Goal: Transaction & Acquisition: Book appointment/travel/reservation

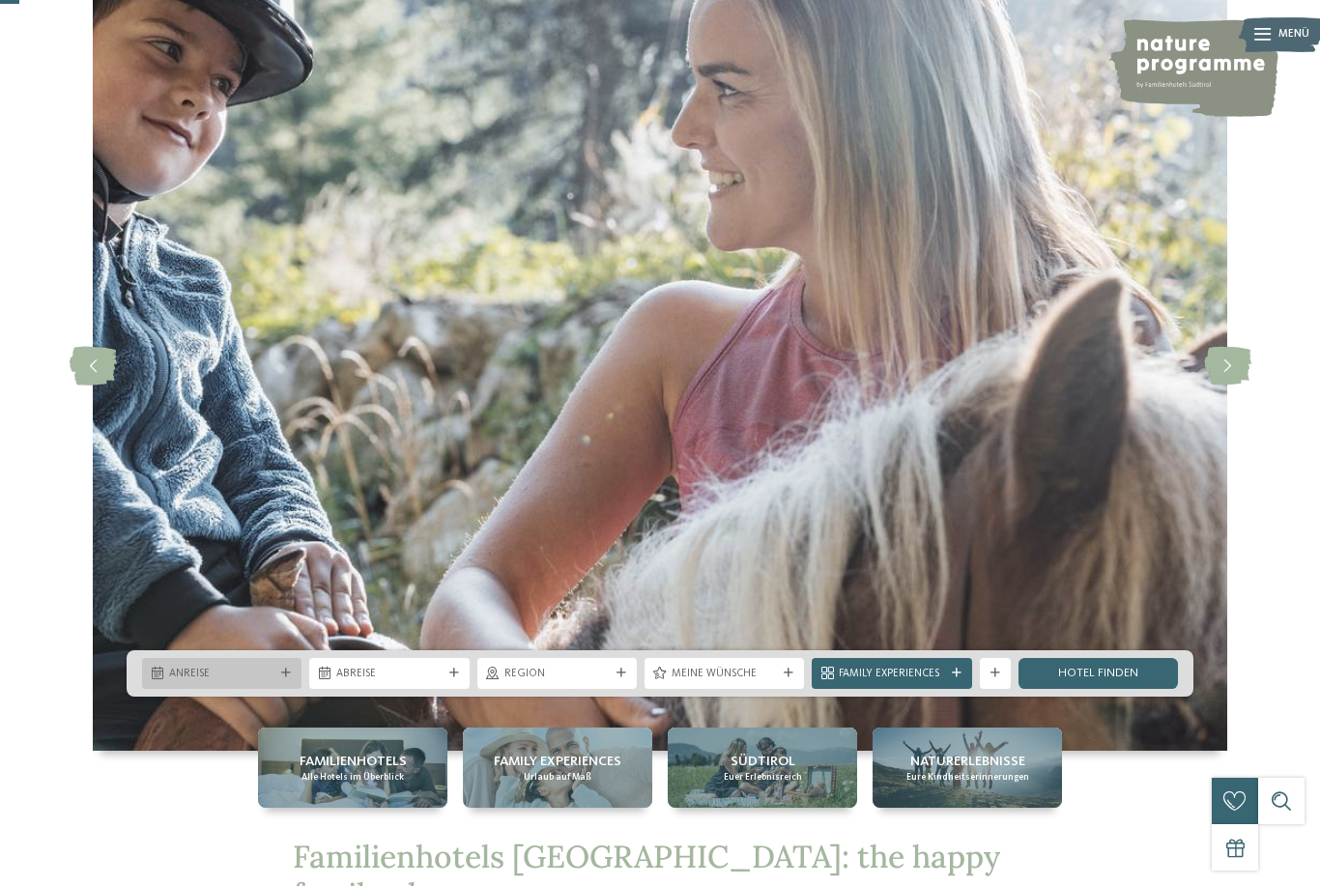
click at [250, 682] on span "Anreise" at bounding box center [221, 674] width 105 height 15
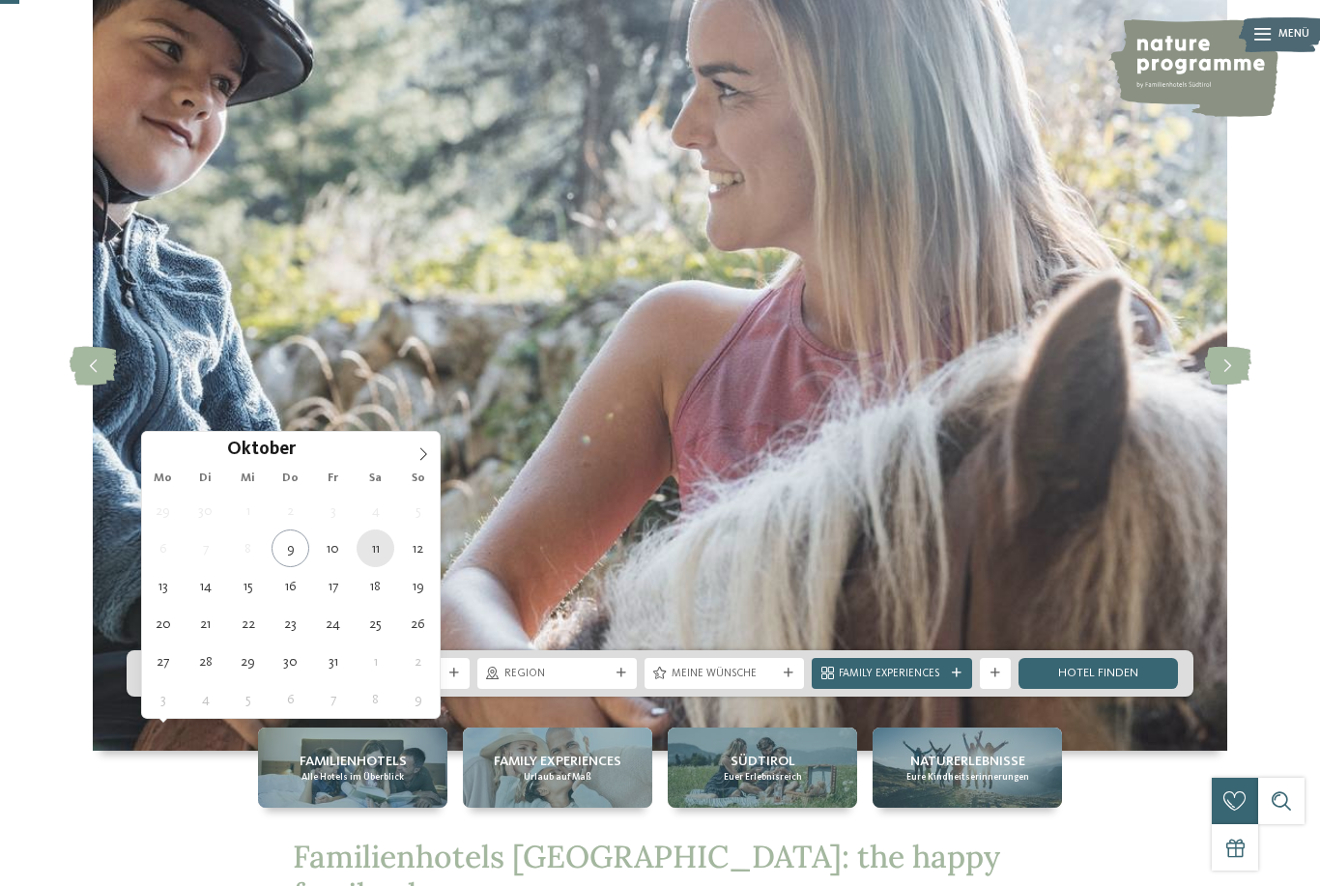
type div "[DATE]"
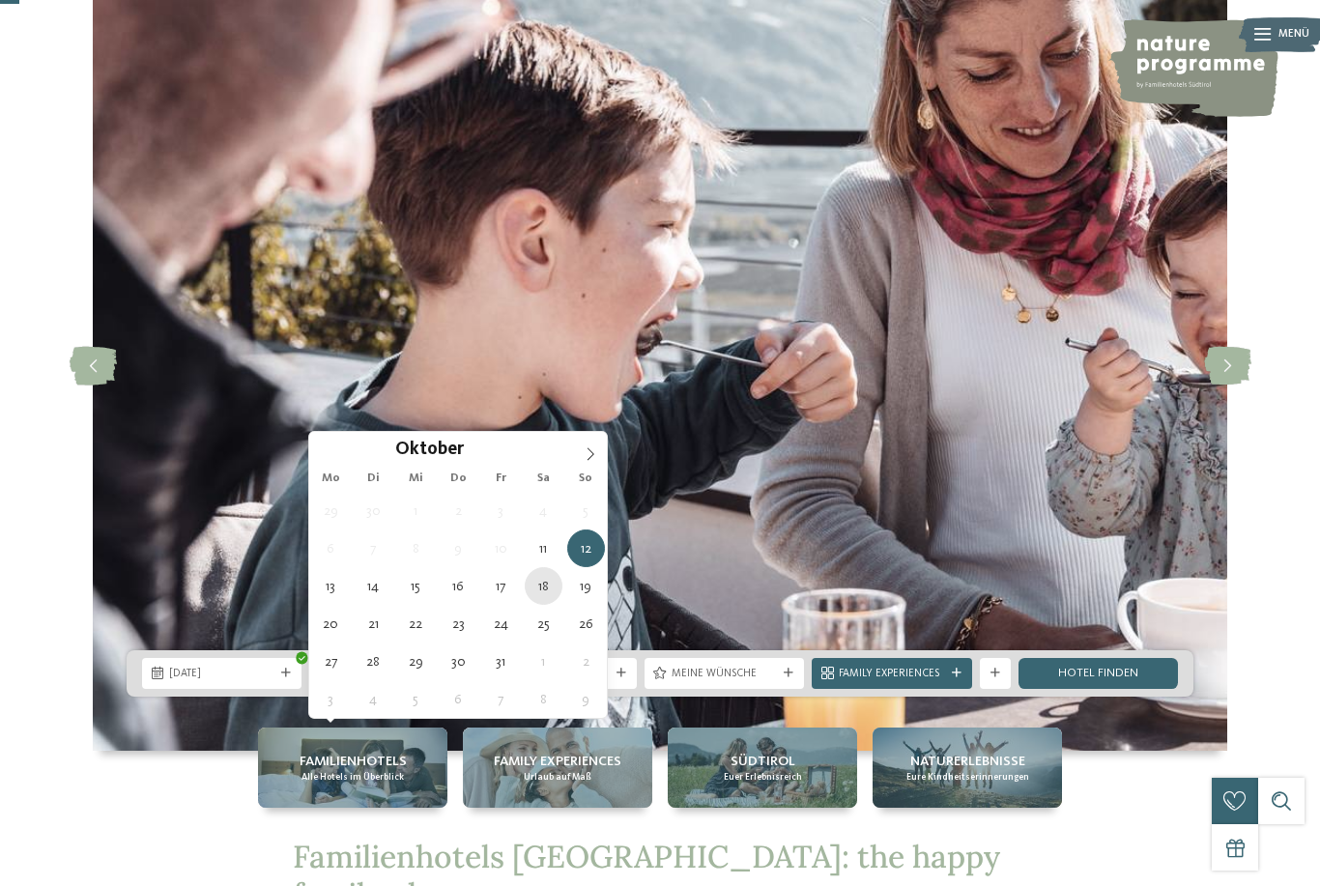
type div "[DATE]"
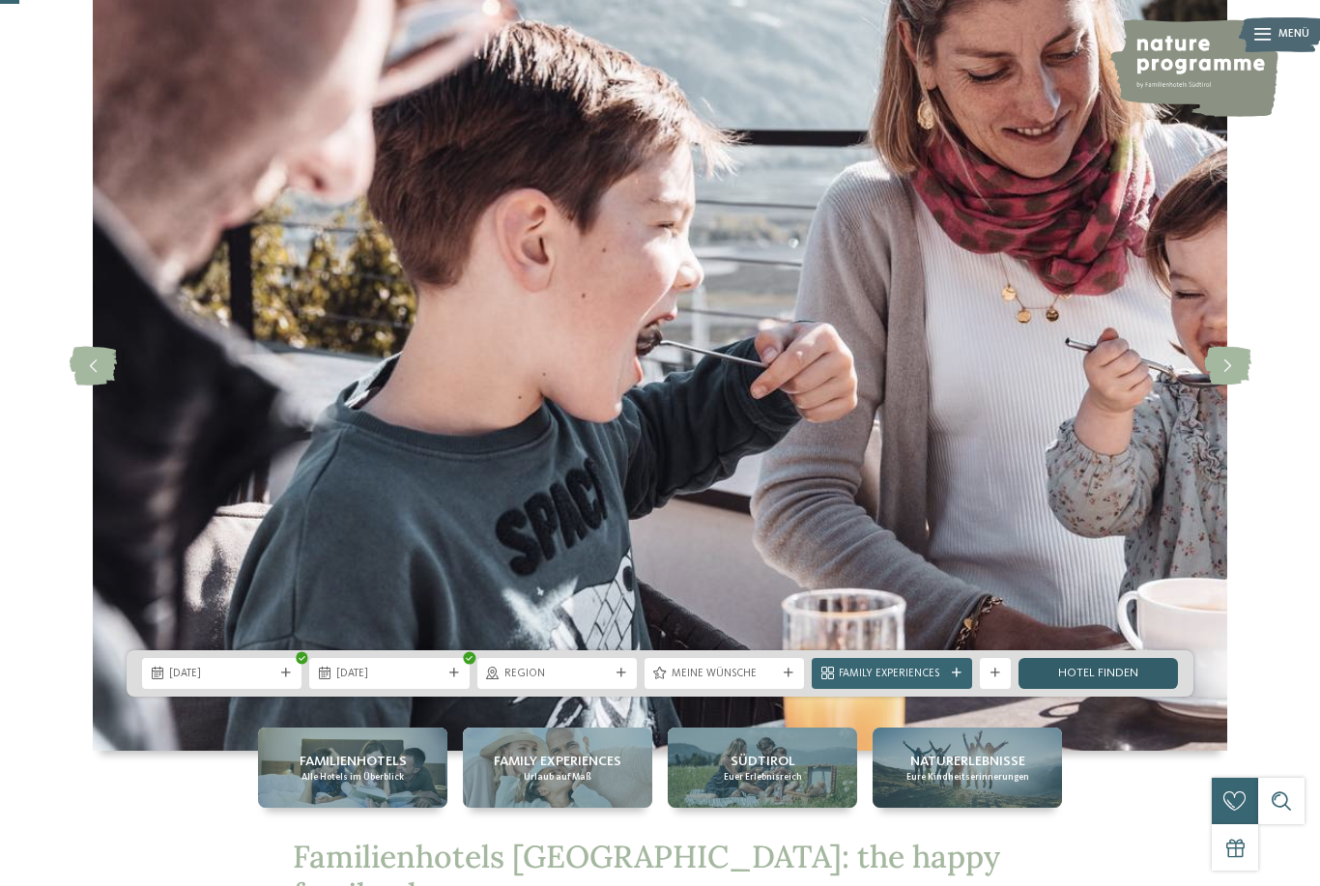
click at [1071, 689] on link "Hotel finden" at bounding box center [1098, 673] width 159 height 31
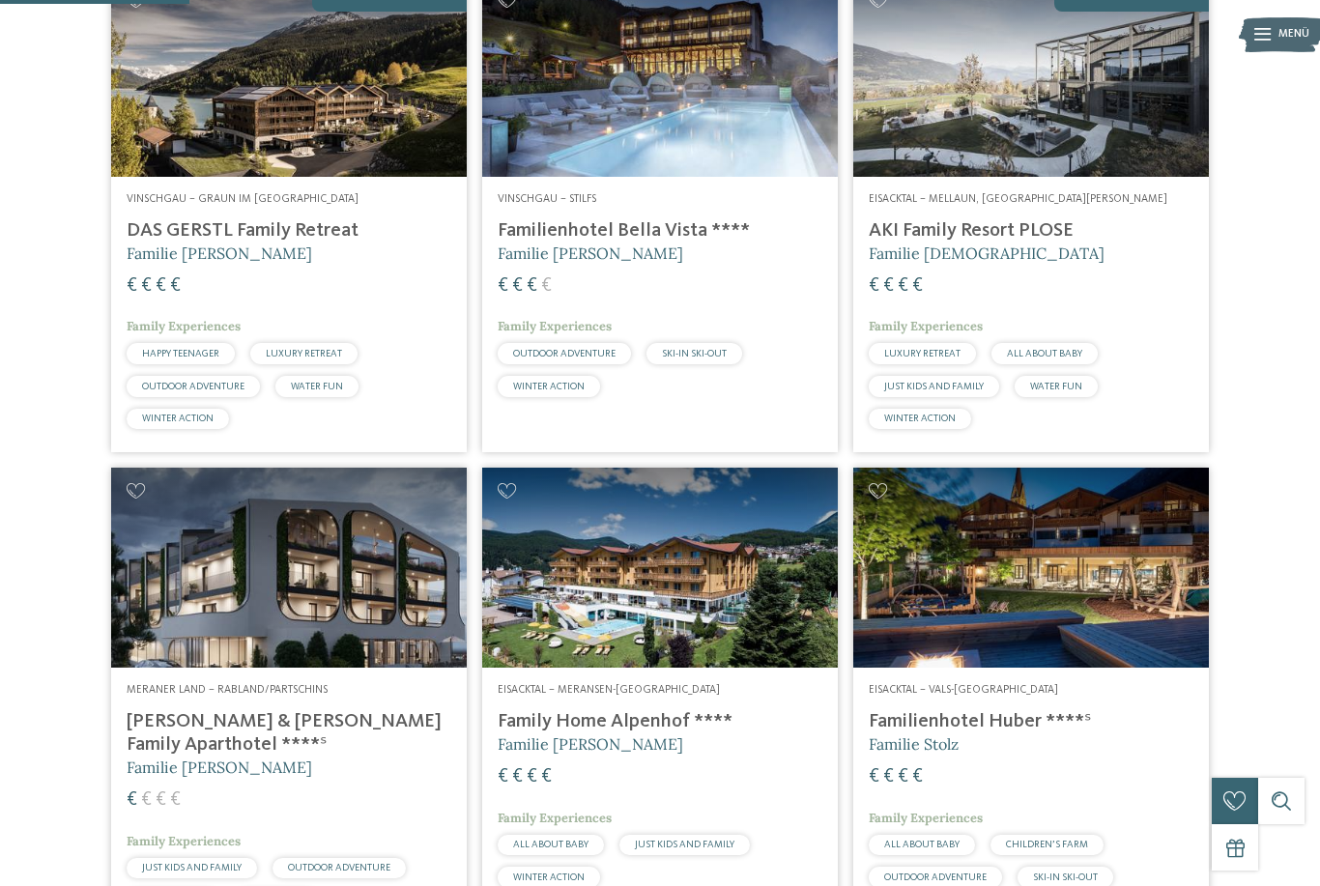
scroll to position [684, 0]
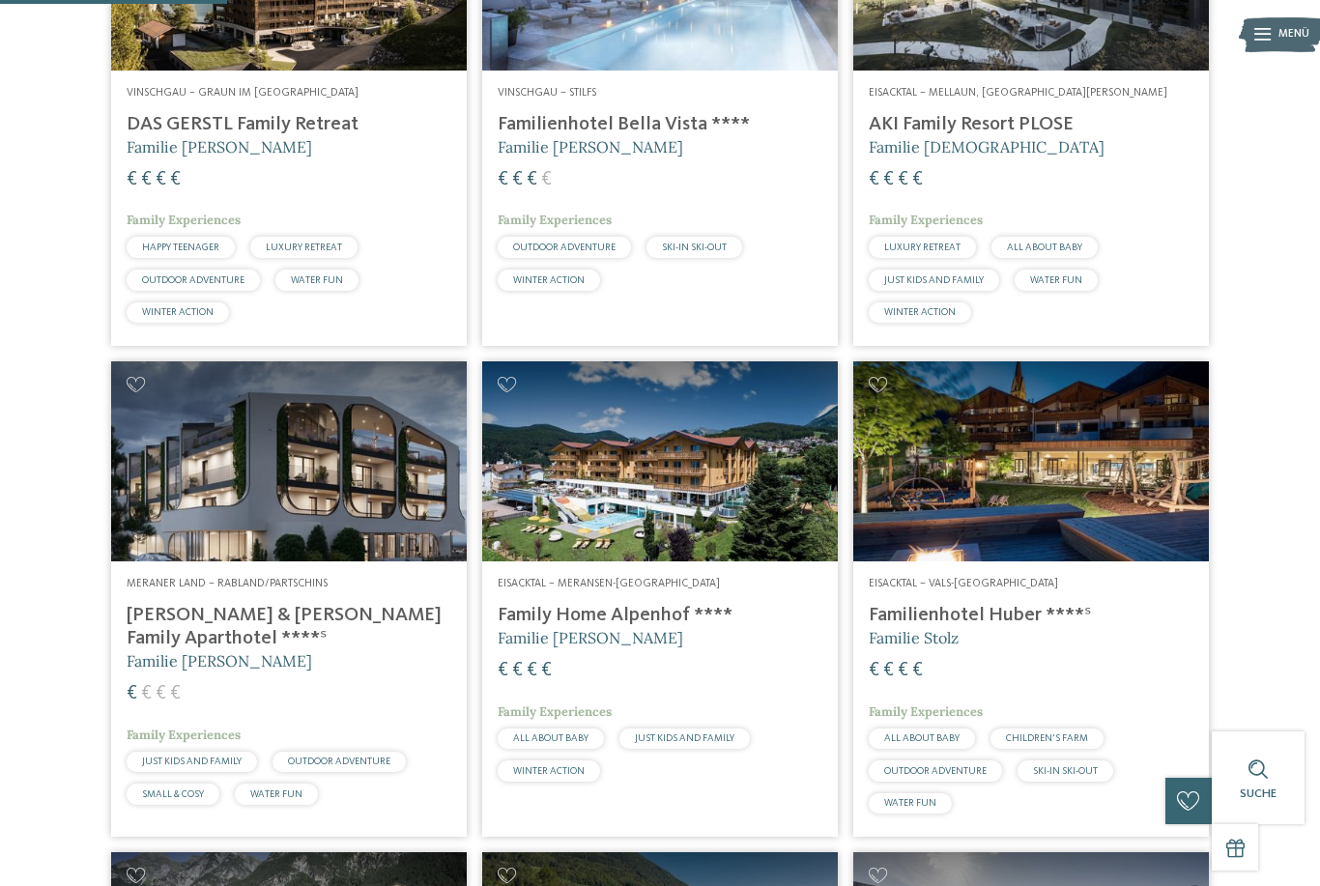
click at [931, 627] on h4 "Familienhotel Huber ****ˢ" at bounding box center [1031, 615] width 325 height 23
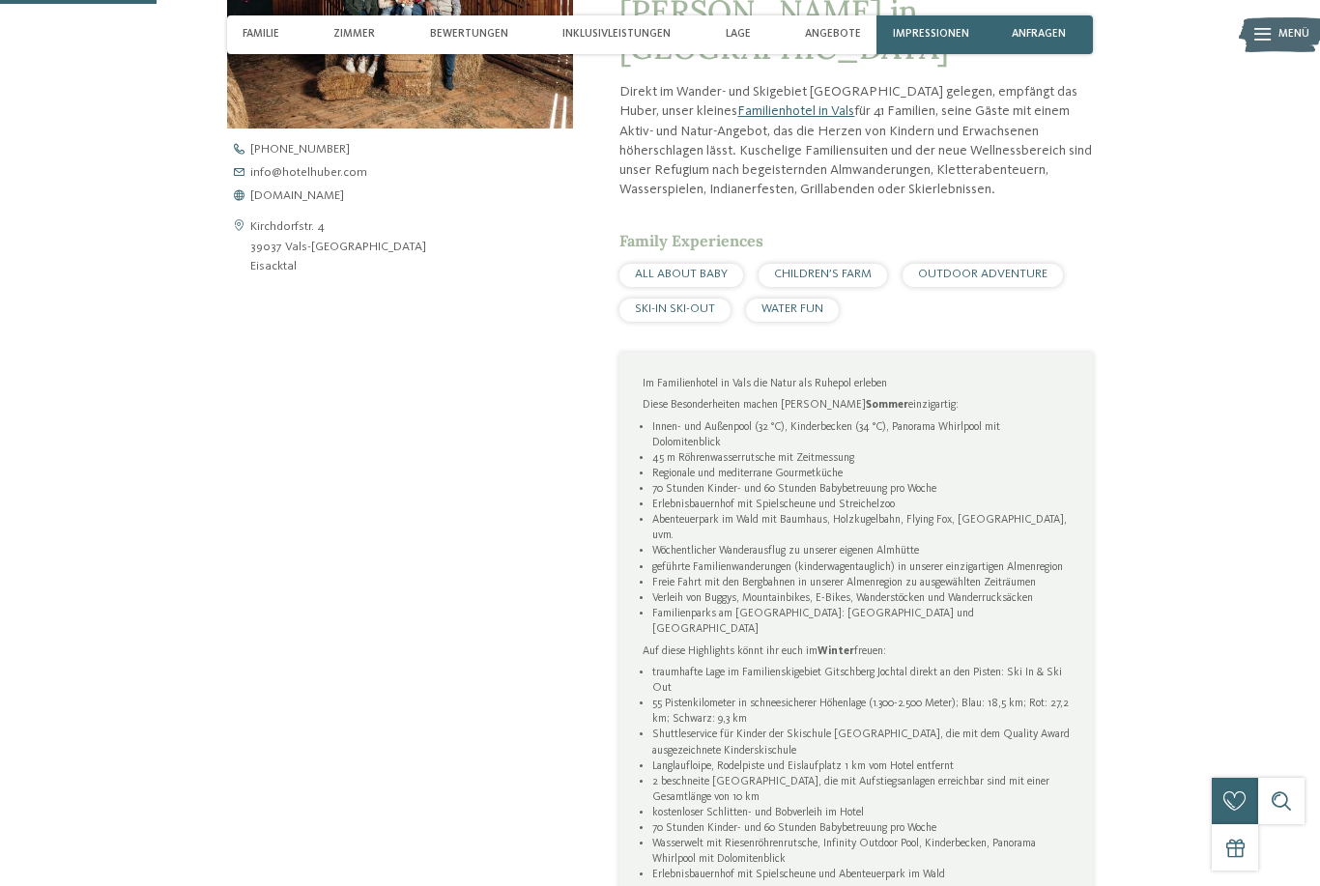
scroll to position [766, 0]
click at [324, 202] on span "www.hotelhuber.com" at bounding box center [297, 195] width 94 height 13
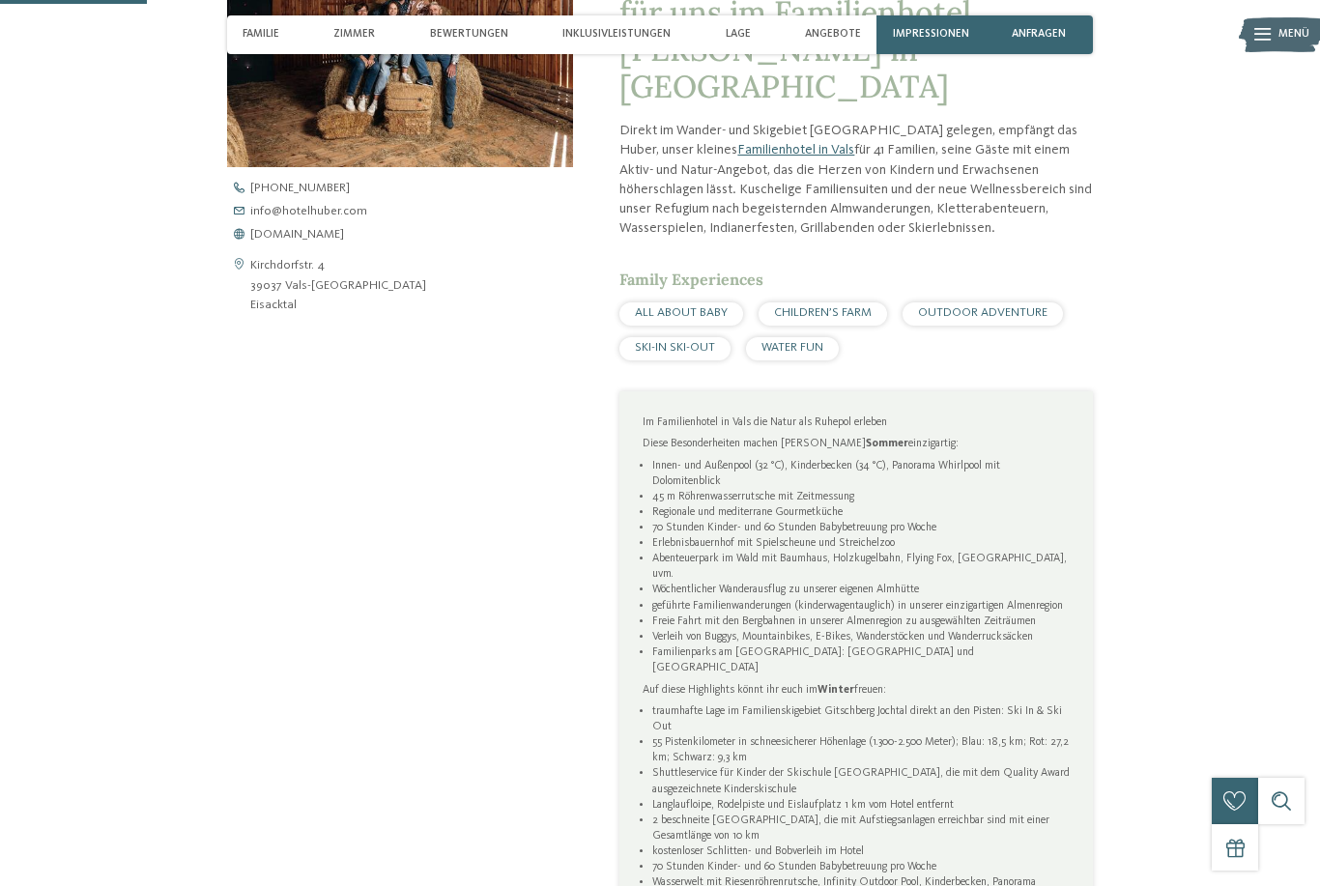
scroll to position [729, 0]
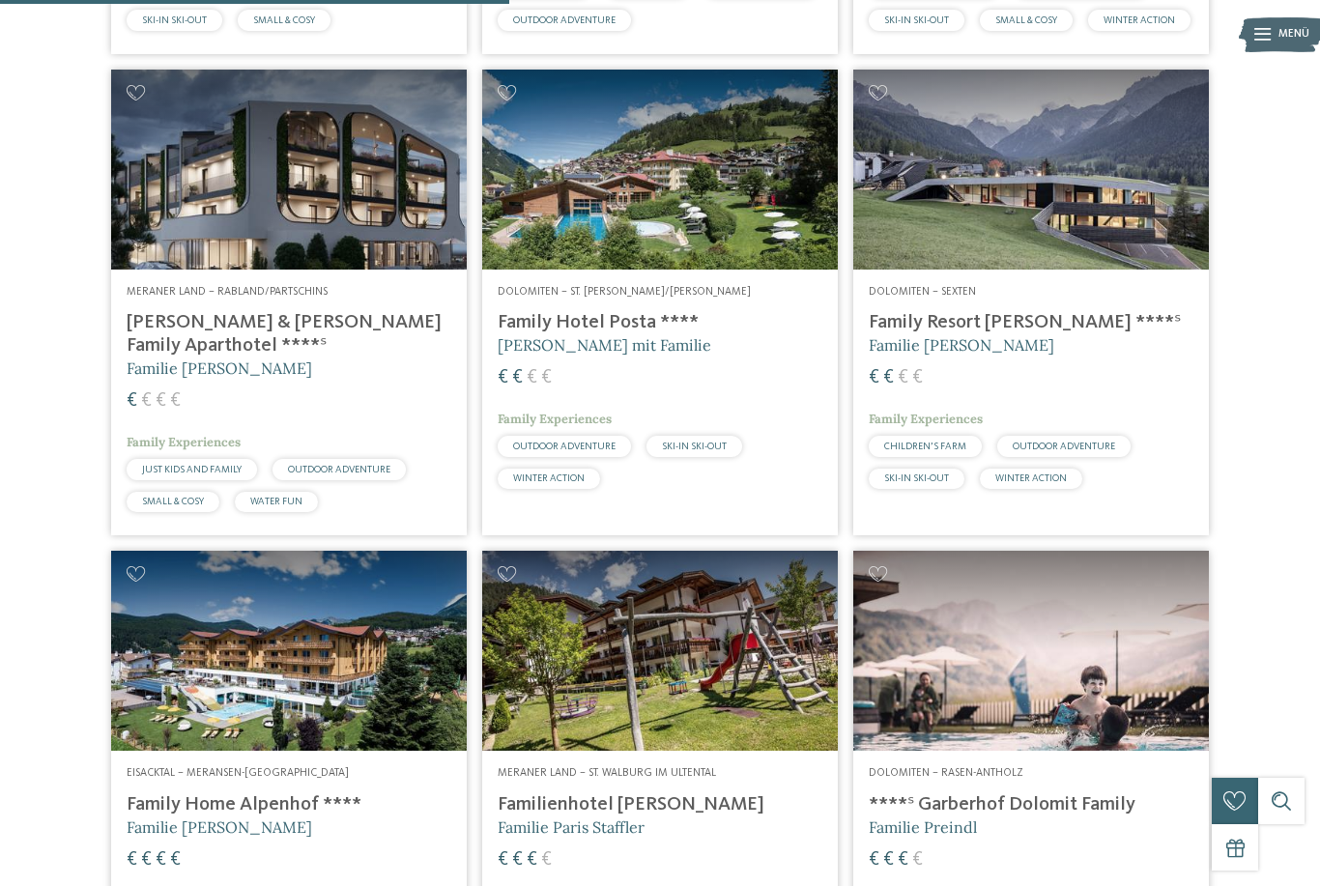
scroll to position [1832, 0]
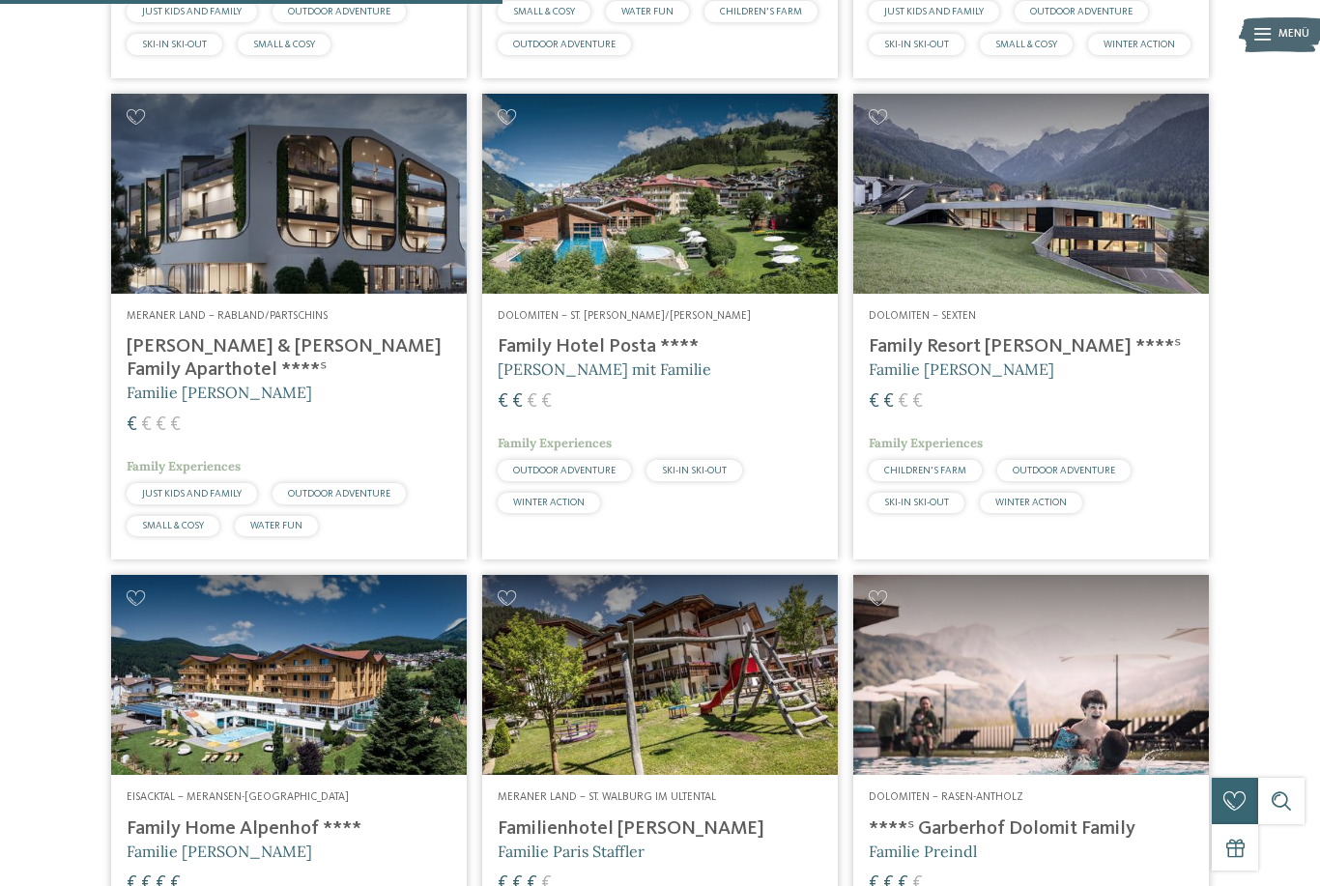
click at [302, 384] on div "Meraner Land – Rabland/Partschins Heidi & Edith Family Aparthotel ****ˢ Familie…" at bounding box center [289, 427] width 356 height 267
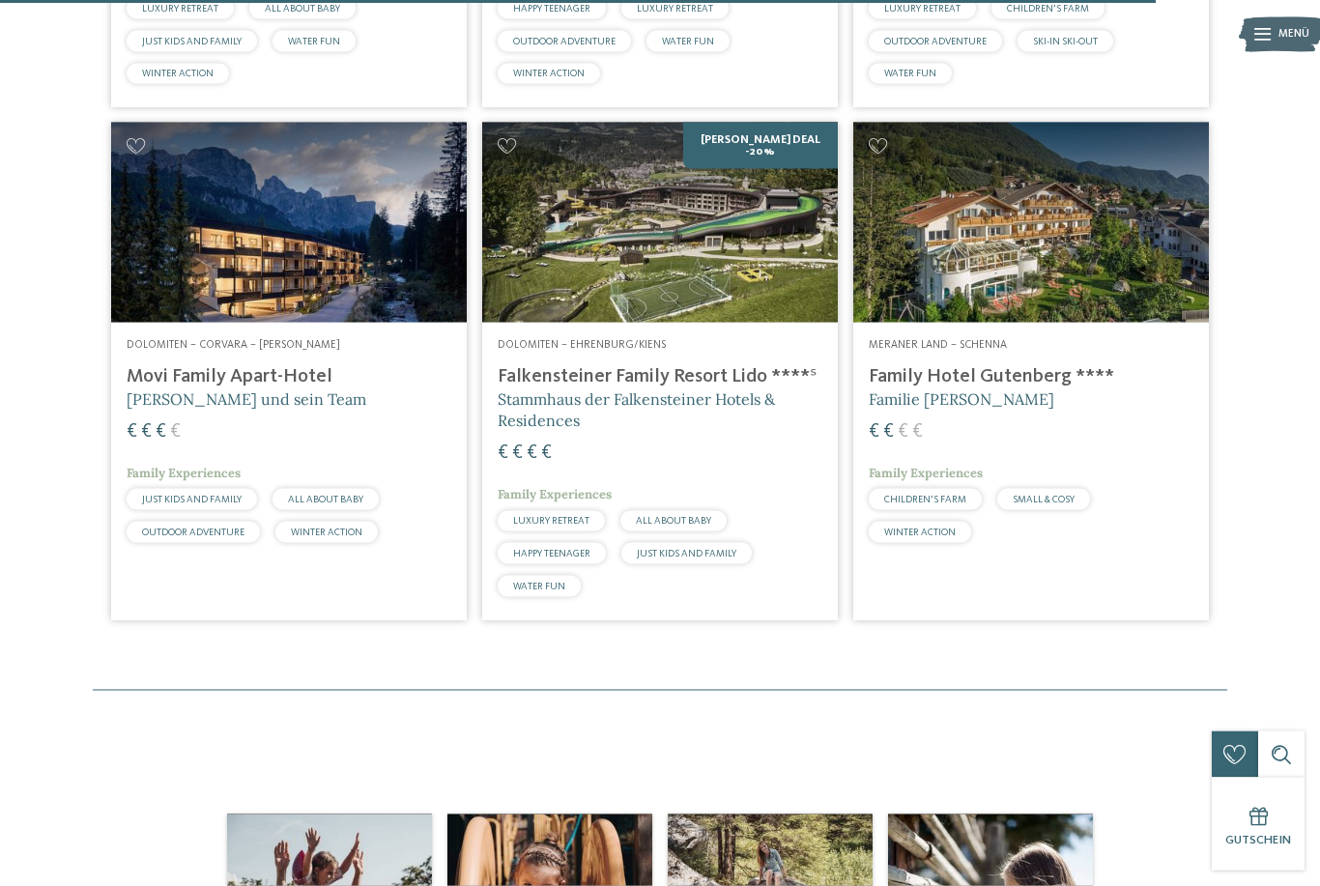
scroll to position [4240, 0]
click at [1032, 322] on img at bounding box center [1031, 222] width 356 height 200
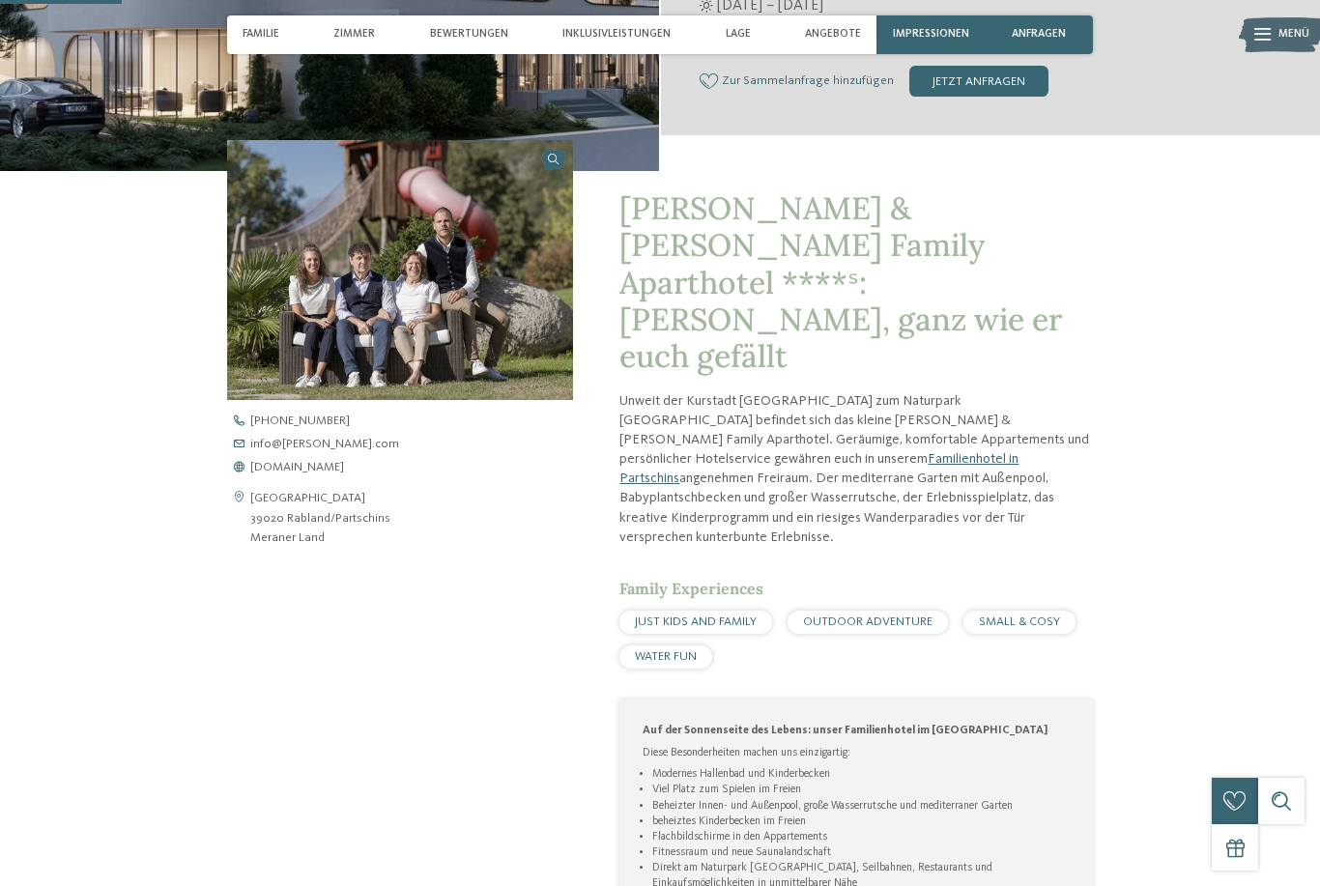
scroll to position [510, 0]
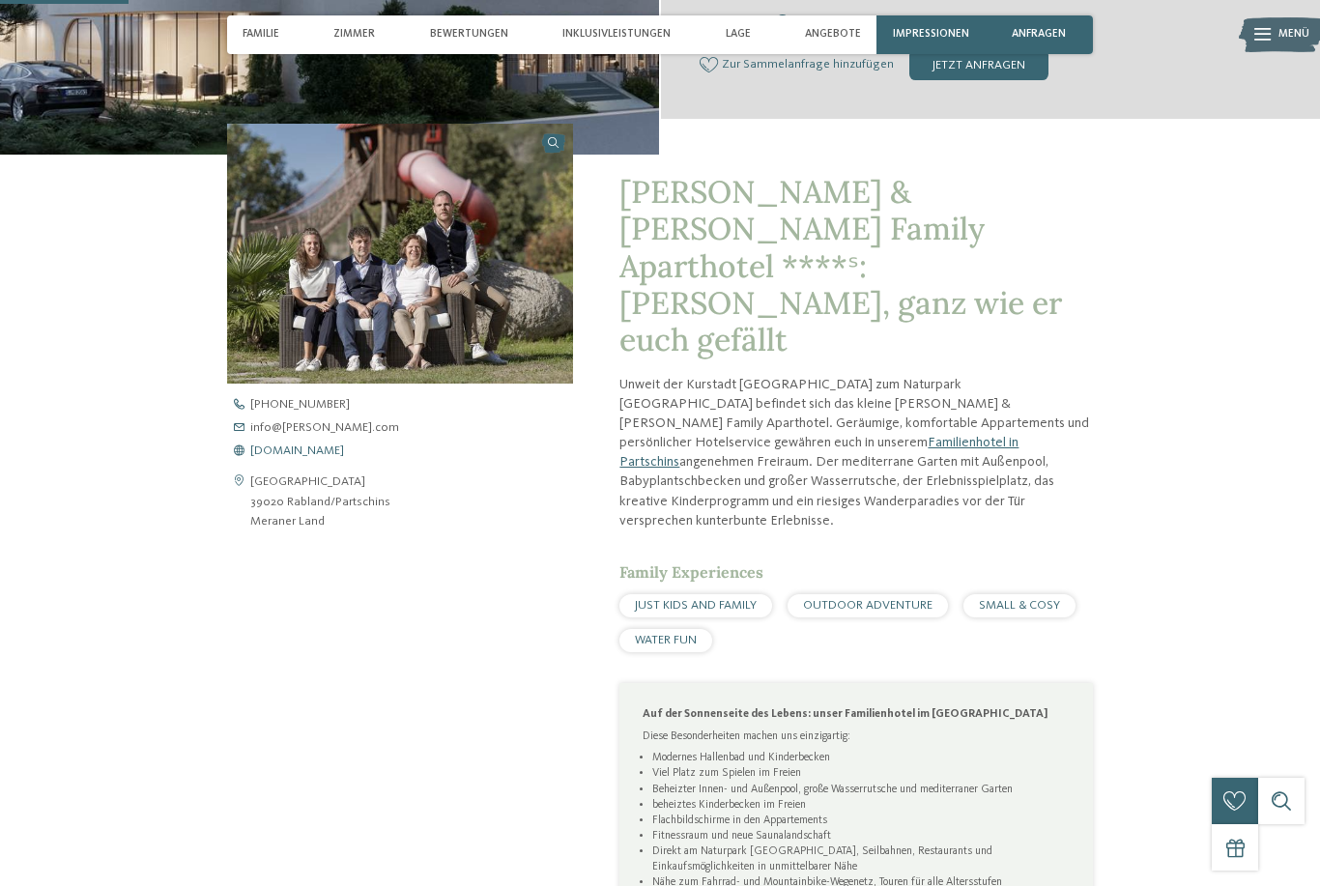
click at [311, 458] on span "www.heidi-edith.com" at bounding box center [297, 452] width 94 height 13
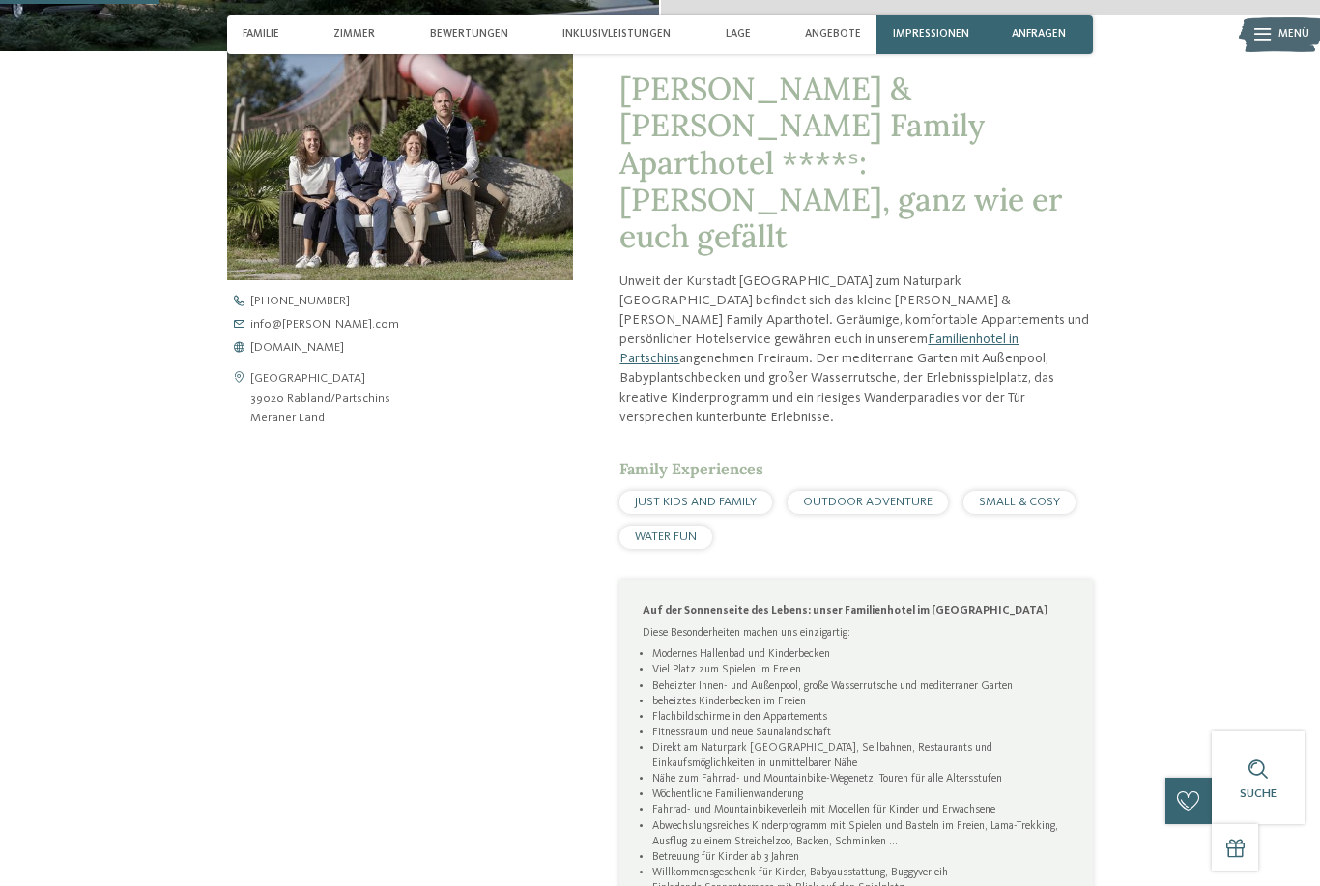
scroll to position [634, 0]
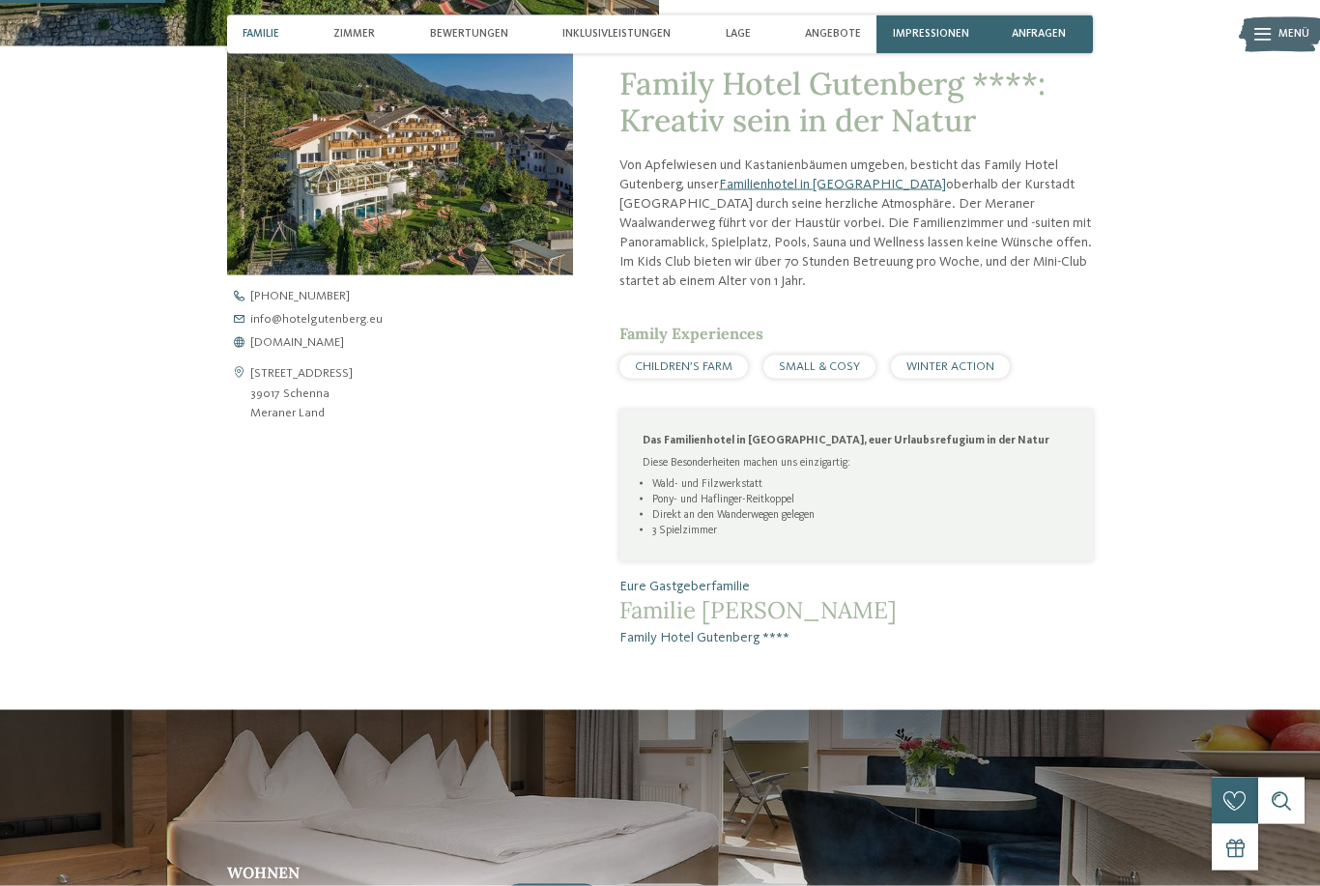
scroll to position [646, 0]
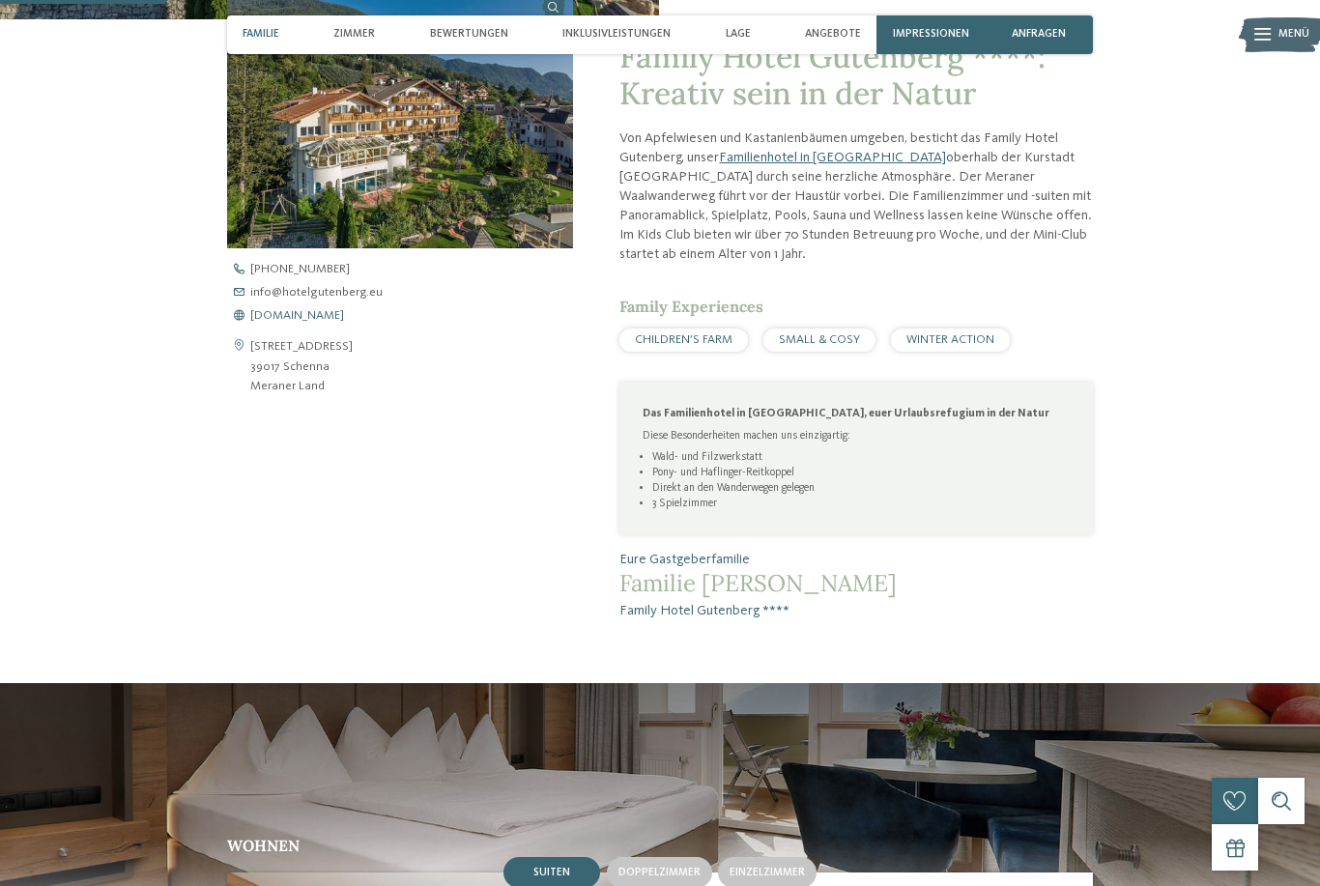
click at [310, 323] on span "www.hotelgutenberg.eu" at bounding box center [297, 316] width 94 height 13
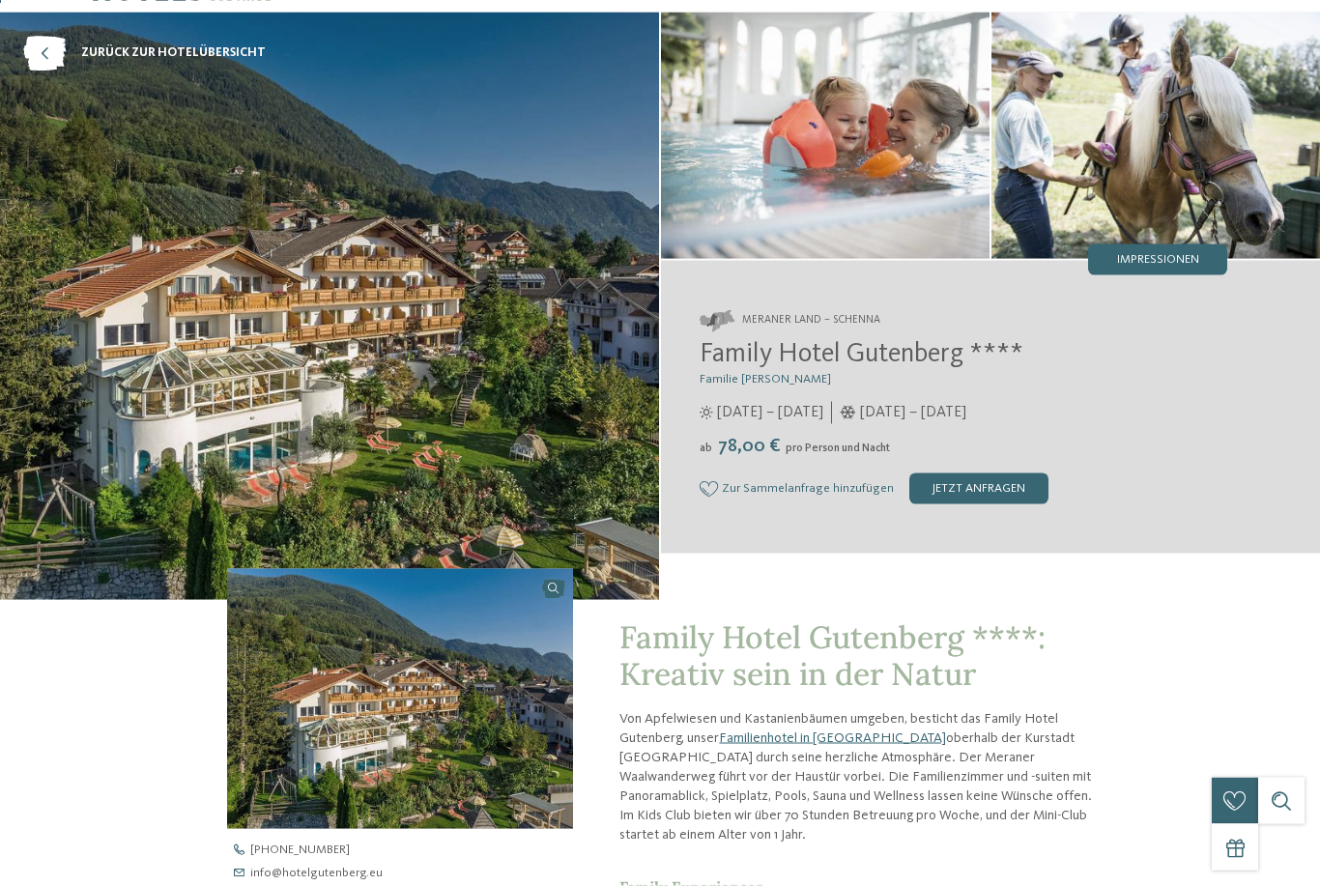
scroll to position [0, 0]
